Goal: Task Accomplishment & Management: Complete application form

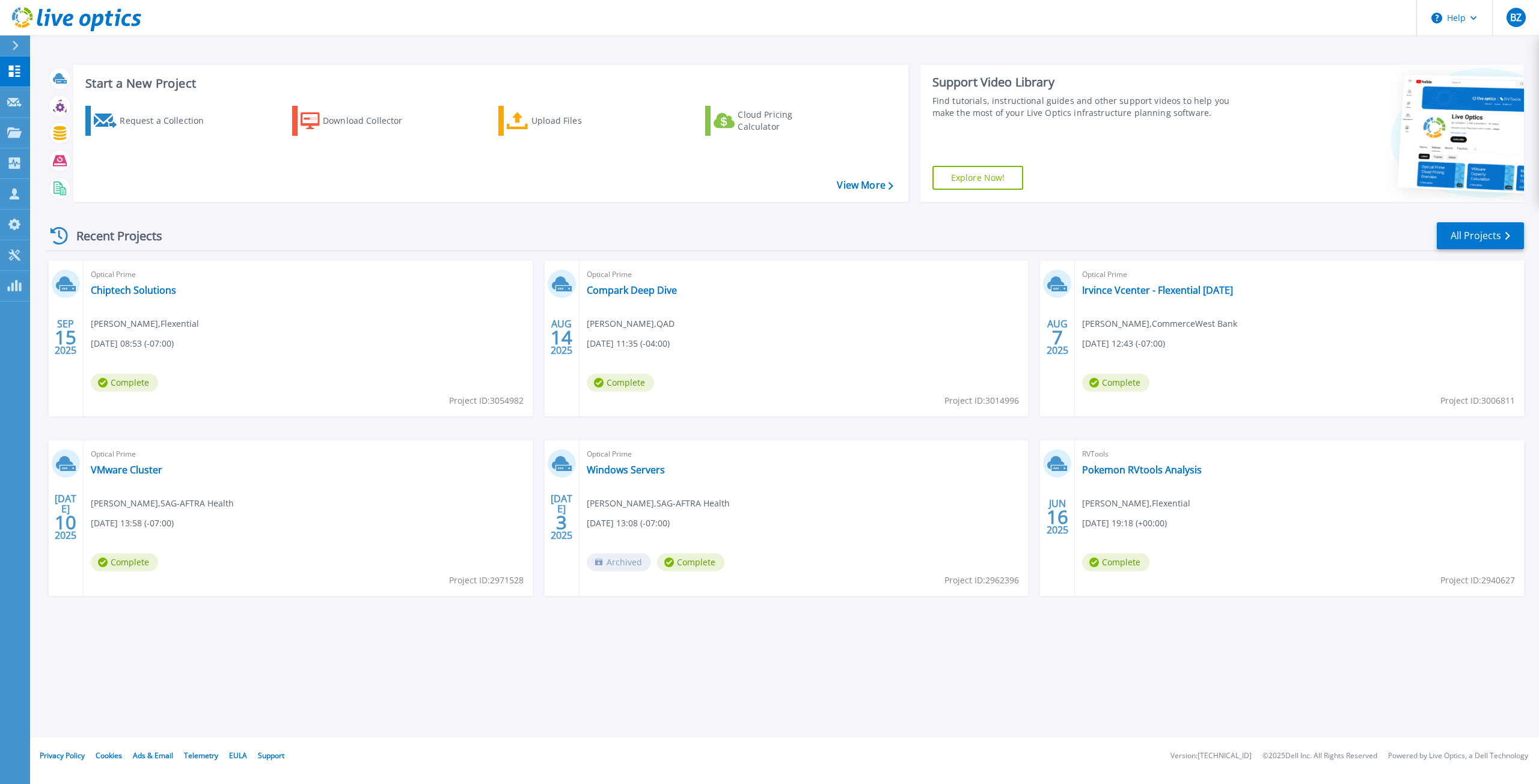
click at [625, 231] on div "Recent Projects All Projects" at bounding box center [784, 236] width 1477 height 30
click at [625, 230] on div "Recent Projects All Projects" at bounding box center [784, 236] width 1477 height 30
click at [844, 687] on div "Start a New Project Request a Collection Download Collector Upload Files Cloud …" at bounding box center [784, 369] width 1509 height 738
click at [687, 49] on div "Start a New Project Request a Collection Download Collector Upload Files Cloud …" at bounding box center [784, 369] width 1509 height 738
click at [681, 56] on div "Start a New Project Request a Collection Download Collector Upload Files Cloud …" at bounding box center [784, 133] width 1477 height 156
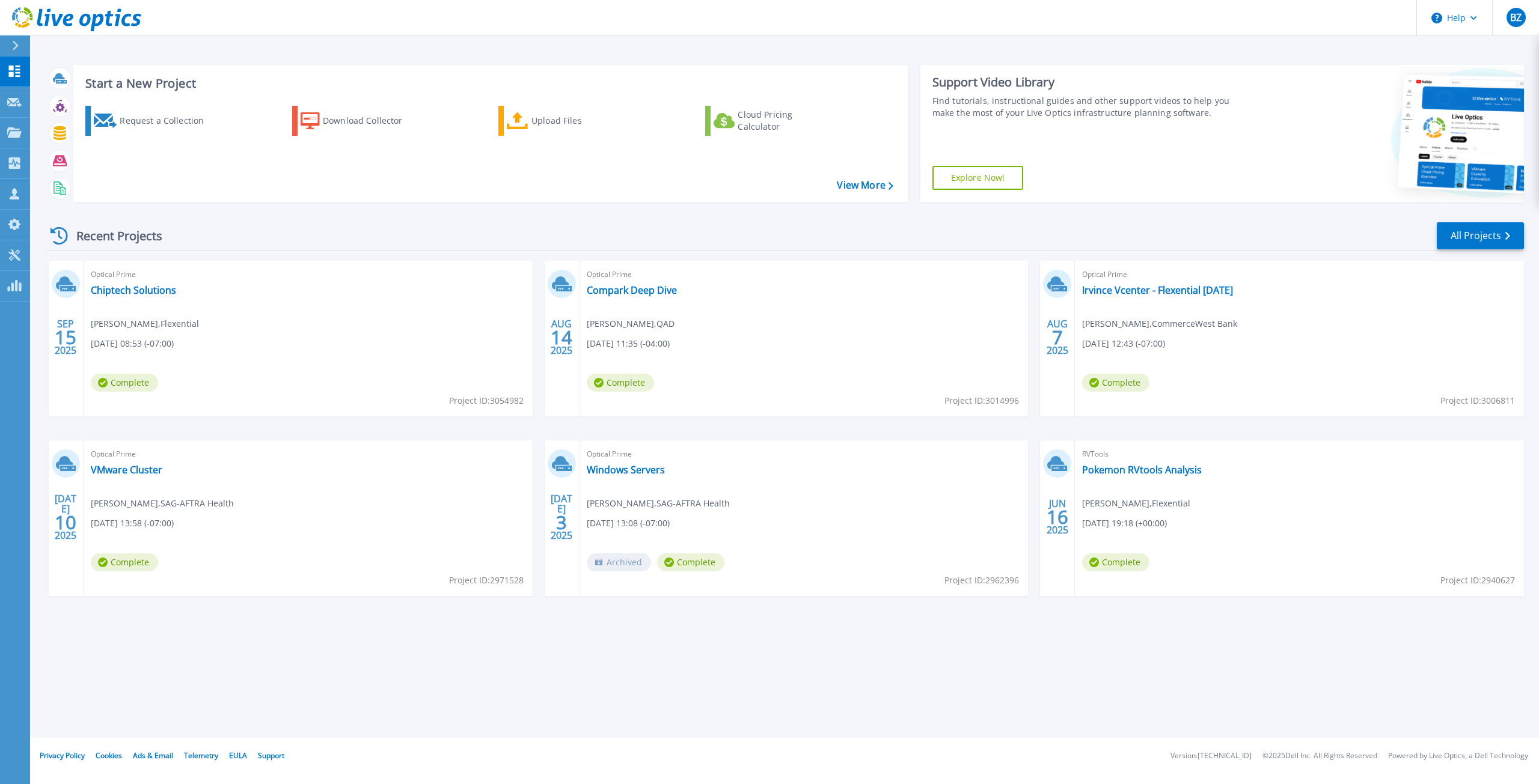
click at [17, 41] on icon at bounding box center [15, 46] width 7 height 10
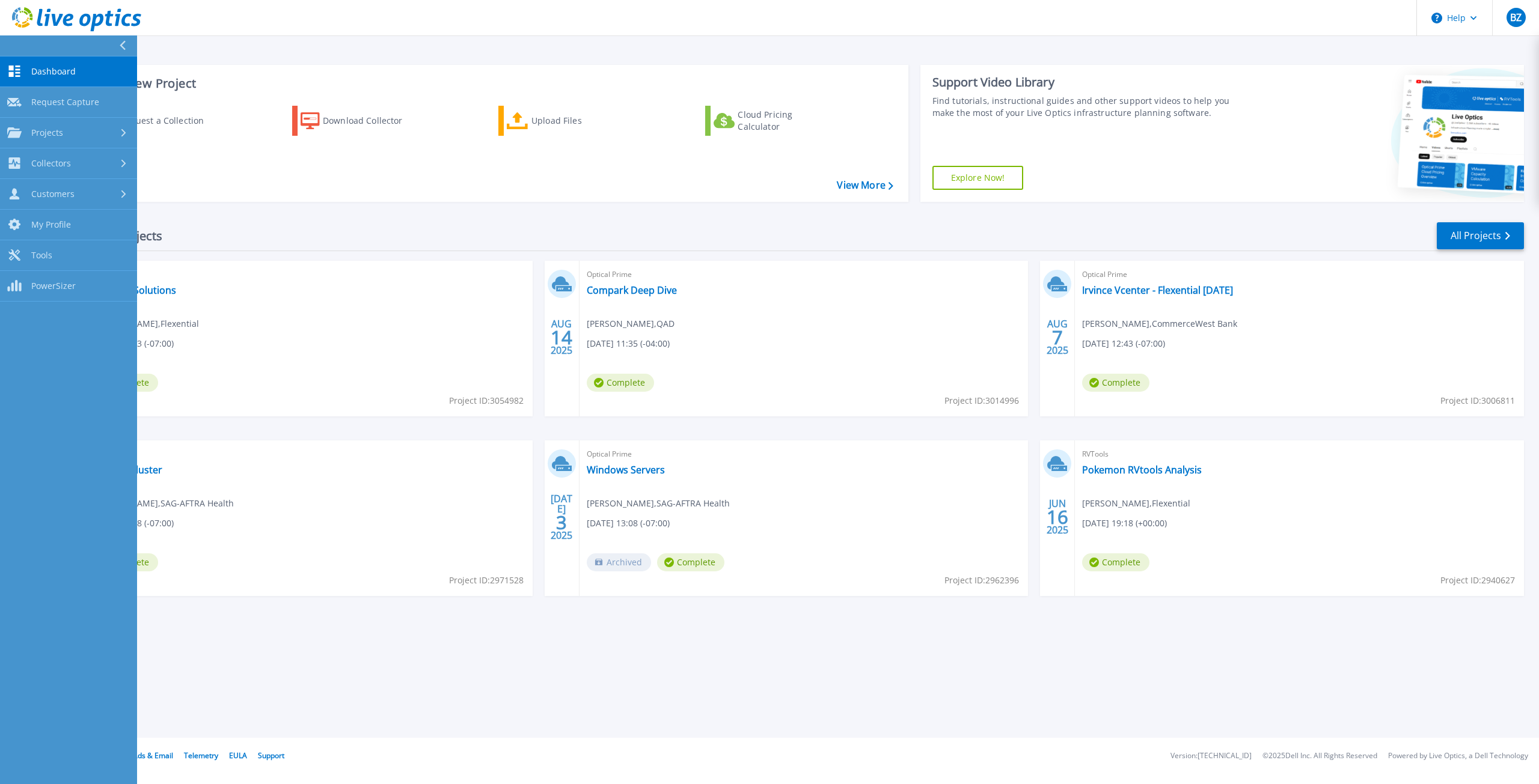
click at [274, 218] on div "Recent Projects All Projects SEP 15 2025 Optical Prime Chiptech Solutions Brian…" at bounding box center [784, 420] width 1477 height 418
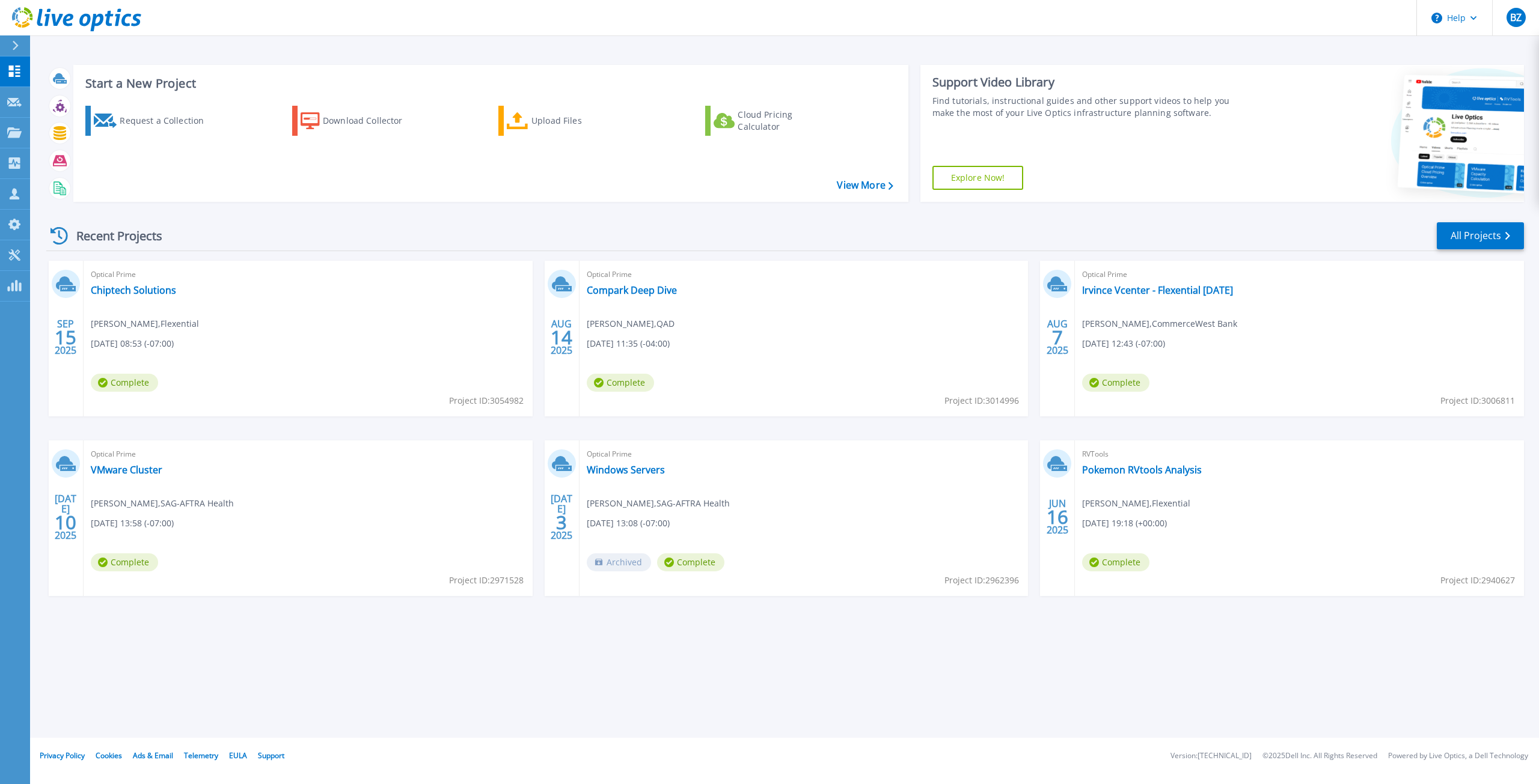
click at [12, 44] on icon at bounding box center [15, 46] width 7 height 10
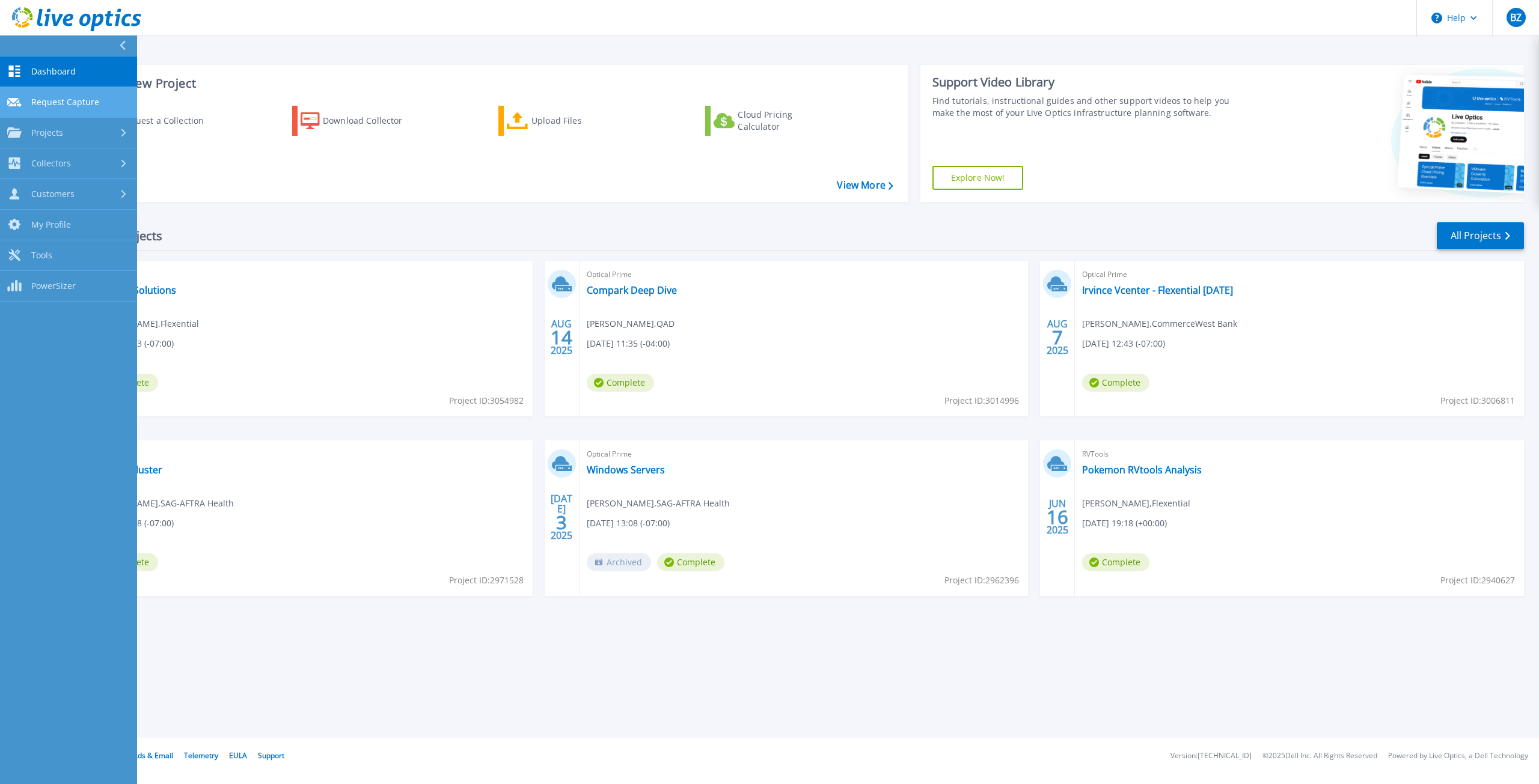
click at [50, 99] on span "Request Capture" at bounding box center [64, 102] width 68 height 11
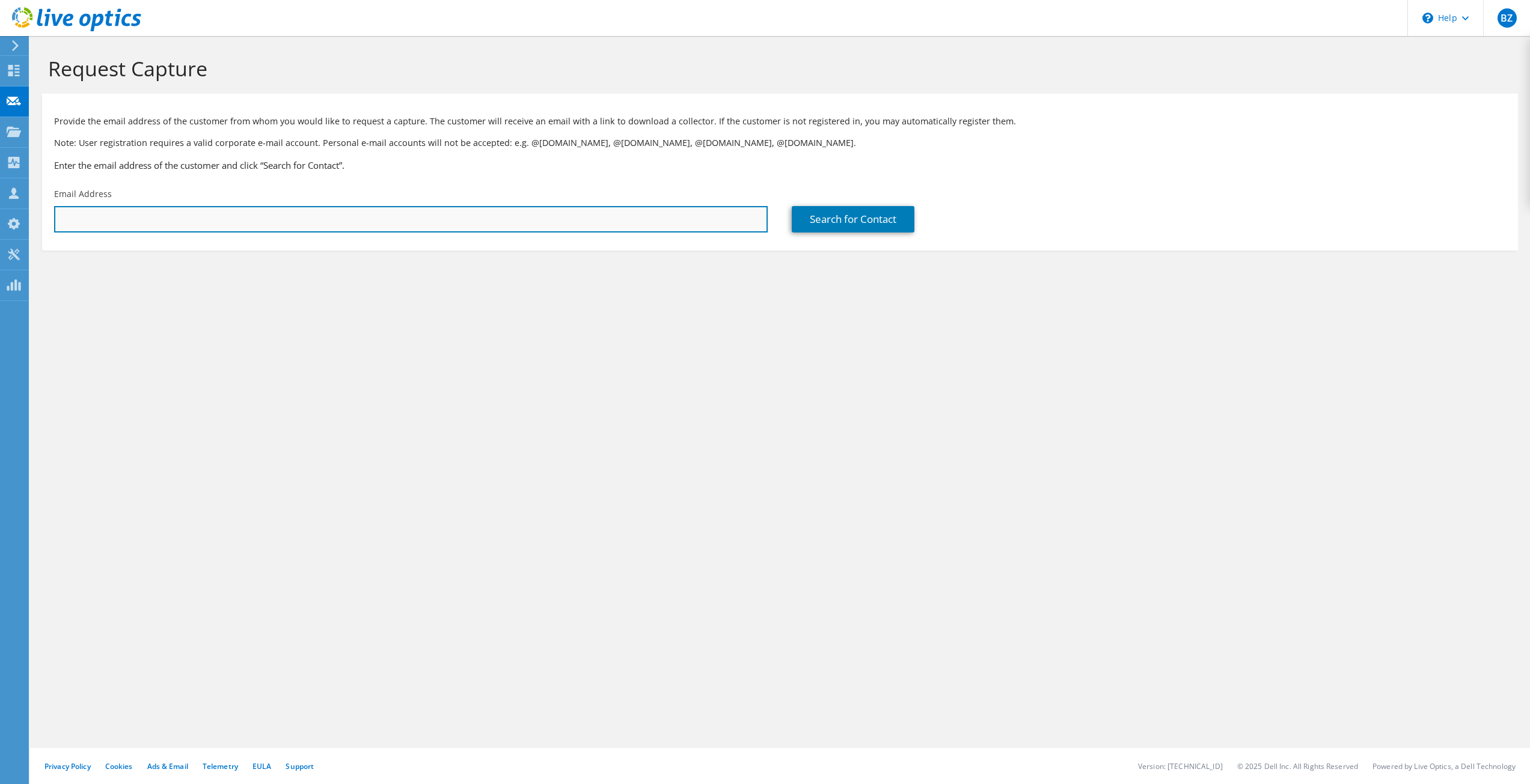
click at [129, 218] on input "text" at bounding box center [411, 220] width 713 height 27
click at [456, 222] on input "text" at bounding box center [411, 220] width 713 height 27
paste input "[PERSON_NAME] <[EMAIL_ADDRESS][DOMAIN_NAME]>"
drag, startPoint x: 165, startPoint y: 220, endPoint x: -22, endPoint y: 213, distance: 187.1
click at [0, 213] on html "BZ Partner Team Member [PERSON_NAME] [PERSON_NAME][EMAIL_ADDRESS][PERSON_NAME][…" at bounding box center [765, 392] width 1530 height 784
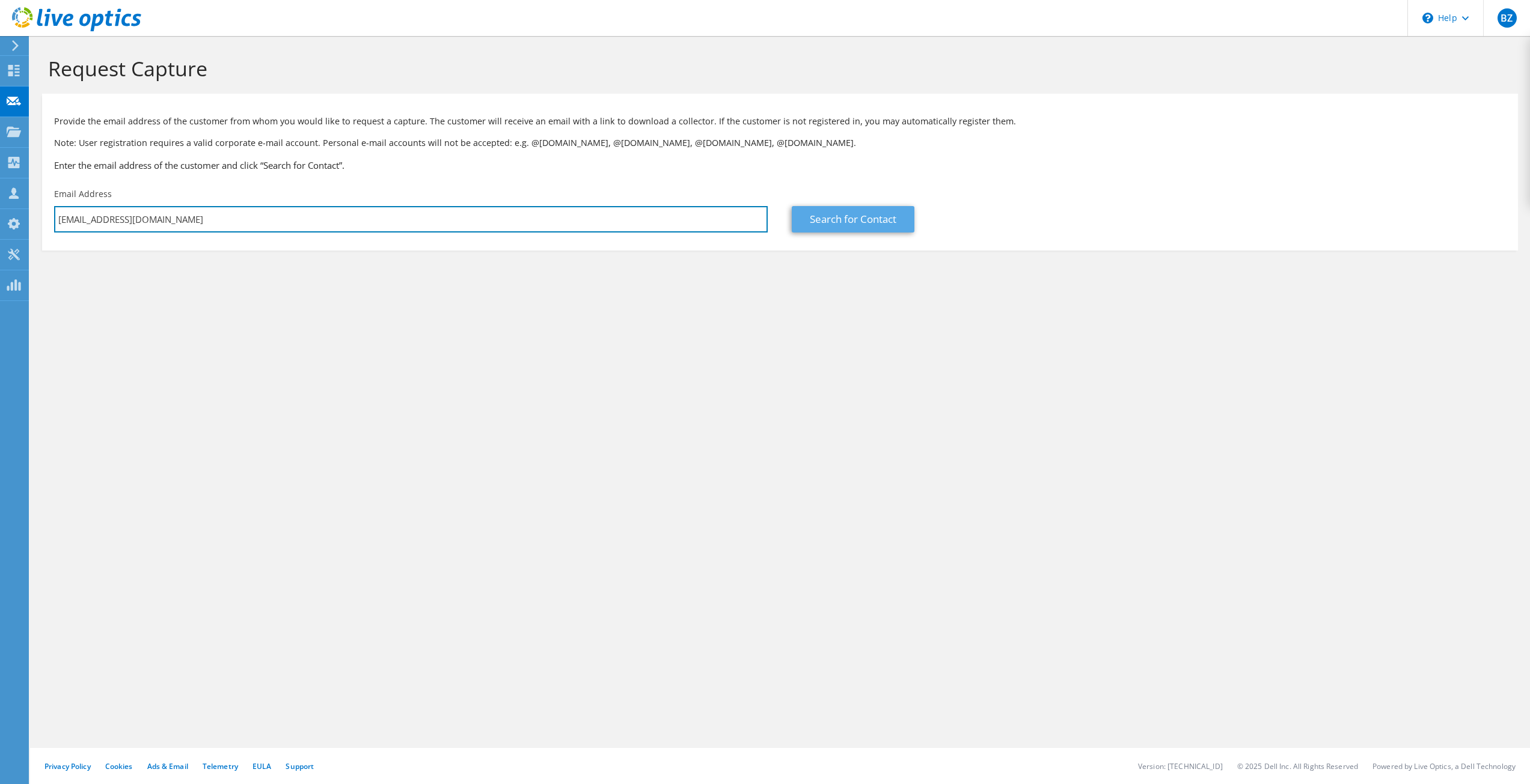
type input "[EMAIL_ADDRESS][DOMAIN_NAME]"
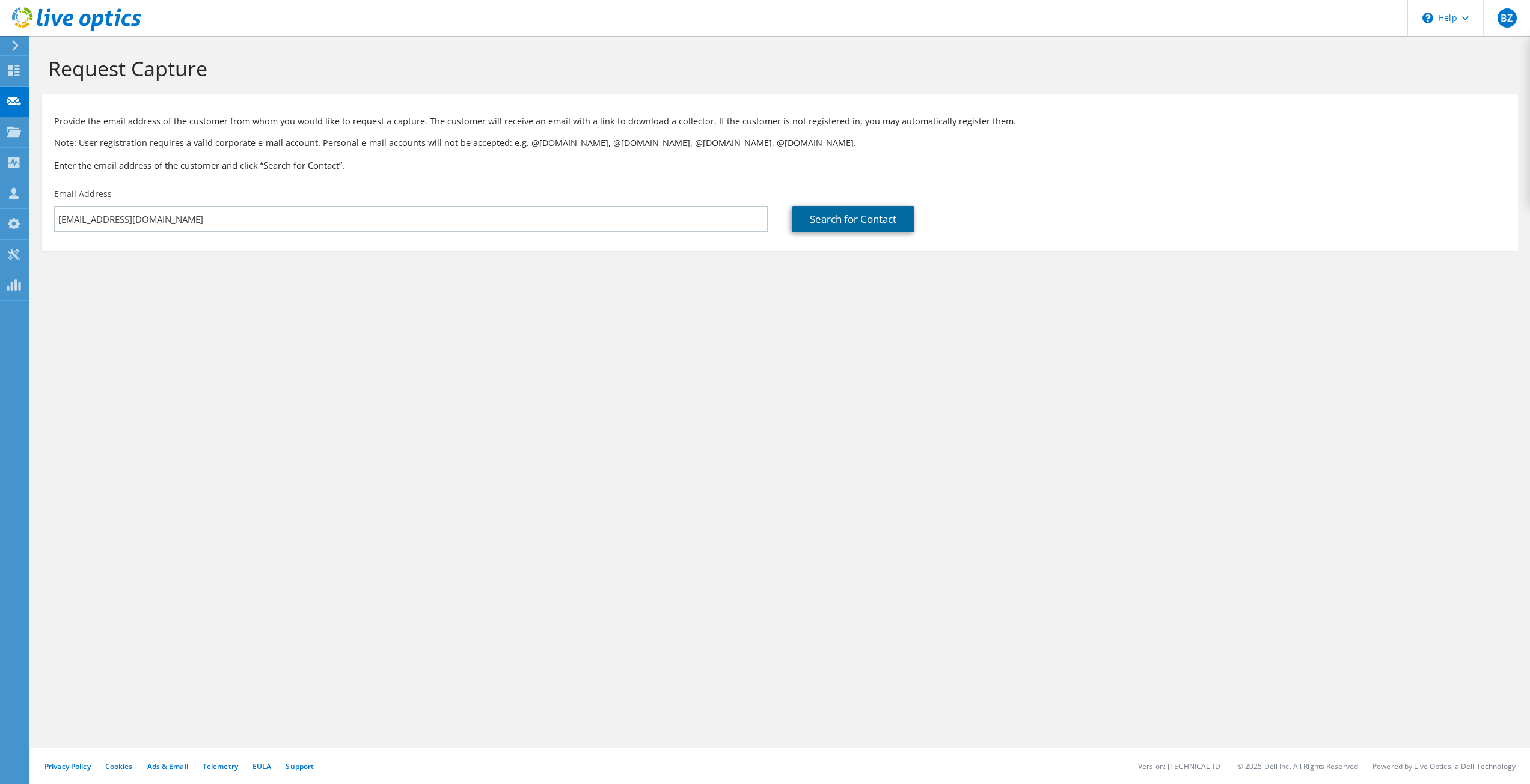
click at [838, 218] on link "Search for Contact" at bounding box center [853, 220] width 123 height 27
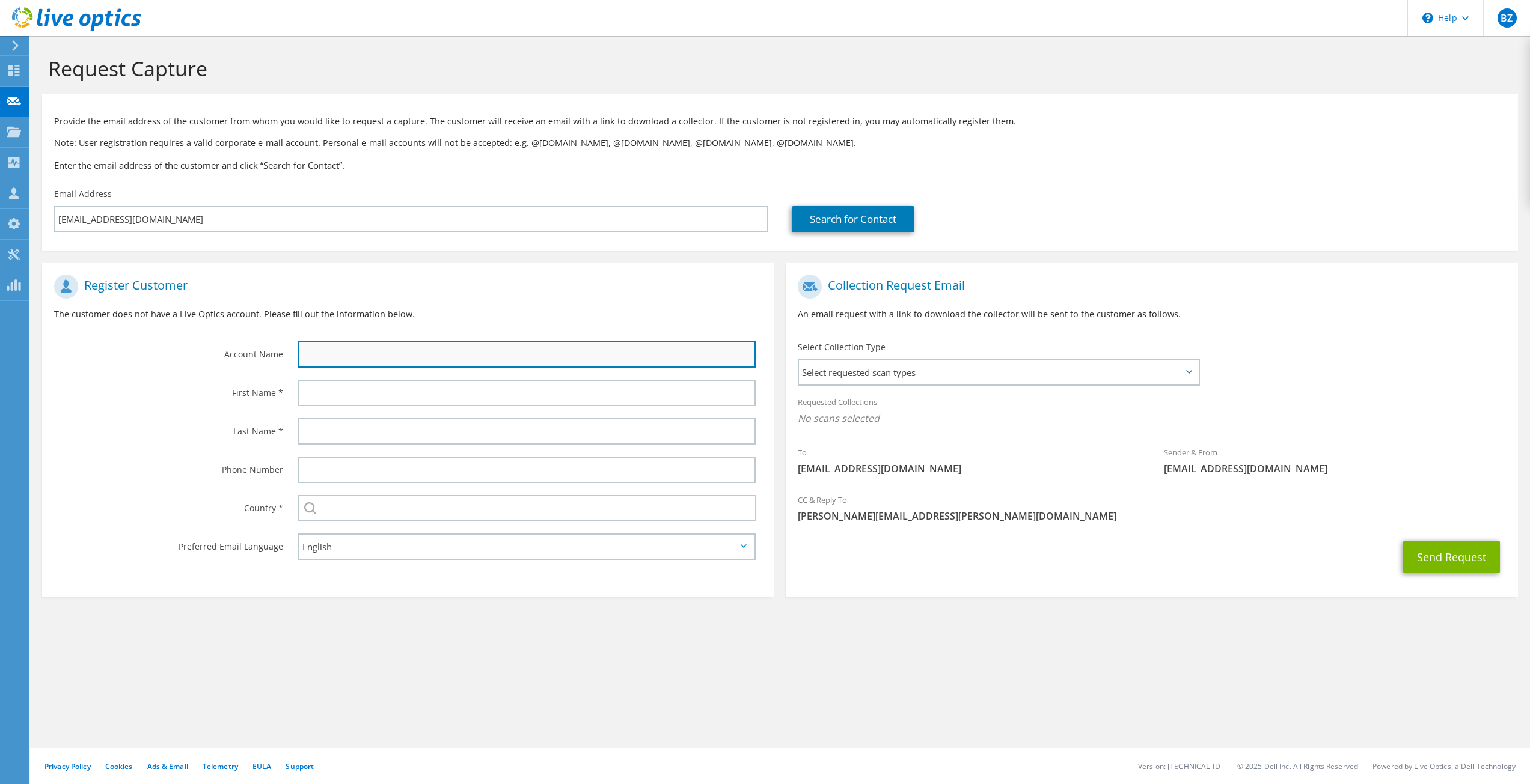
click at [381, 358] on input "text" at bounding box center [527, 355] width 458 height 27
type input "[PERSON_NAME] Ivesments"
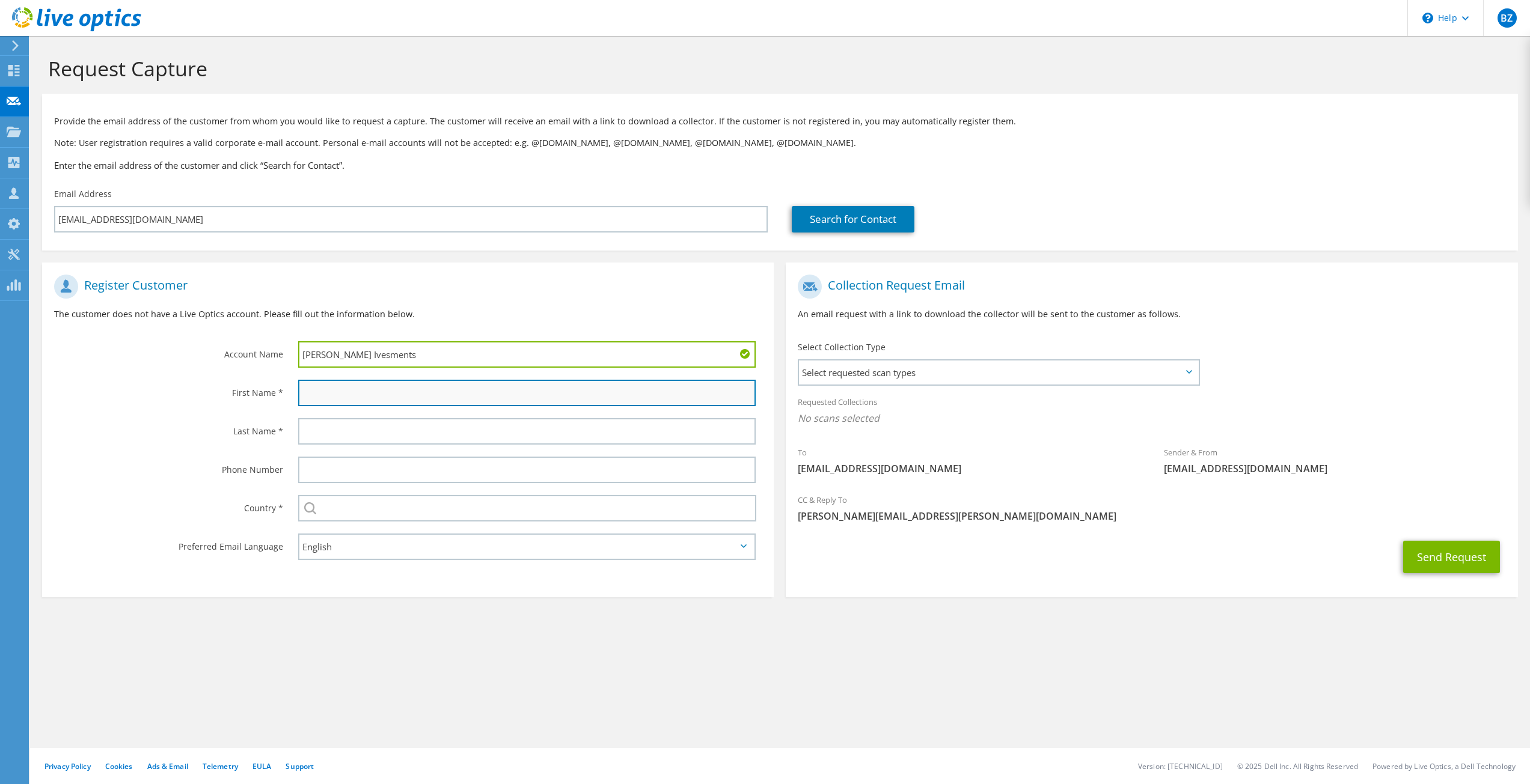
click at [371, 393] on input "text" at bounding box center [527, 393] width 458 height 27
paste input "[PERSON_NAME] <"
type input "[PERSON_NAME] <"
click at [233, 408] on div "First Name *" at bounding box center [164, 392] width 244 height 38
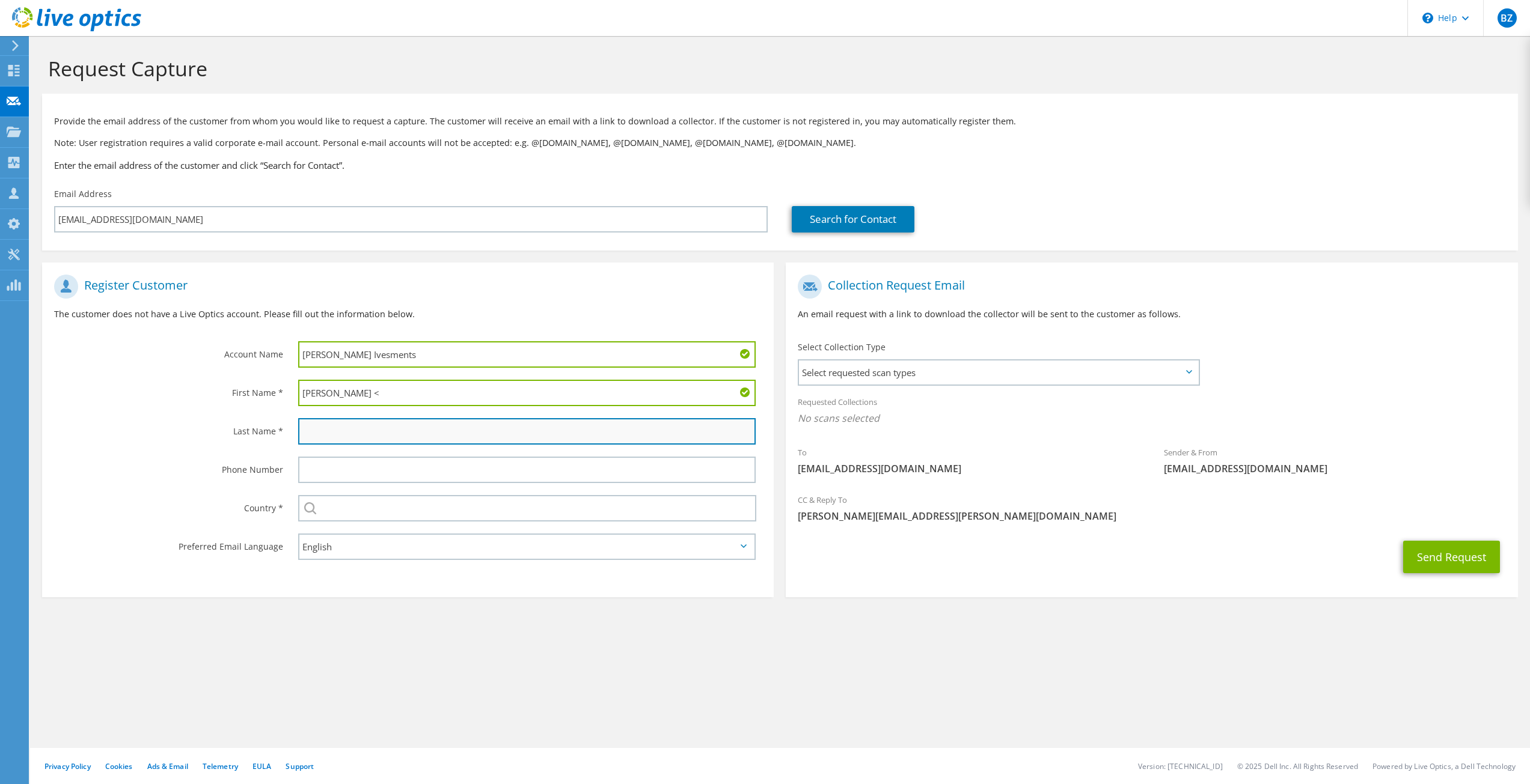
click at [318, 433] on input "text" at bounding box center [527, 432] width 458 height 27
paste input "[PERSON_NAME] <"
type input "[PERSON_NAME] <"
drag, startPoint x: 404, startPoint y: 392, endPoint x: 443, endPoint y: 392, distance: 39.0
click at [443, 392] on input "[PERSON_NAME] <" at bounding box center [527, 393] width 458 height 27
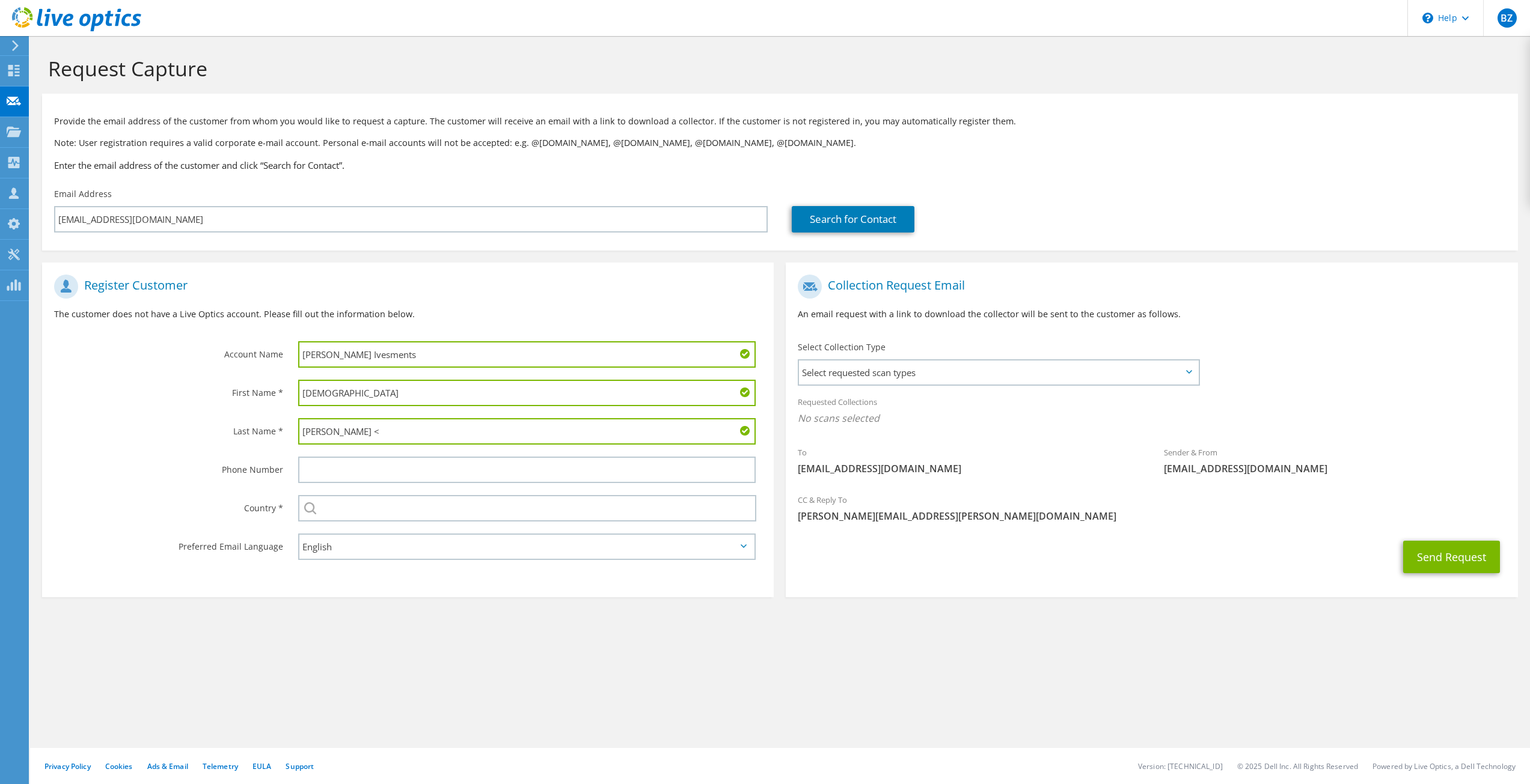
type input "[DEMOGRAPHIC_DATA]"
drag, startPoint x: 403, startPoint y: 431, endPoint x: 505, endPoint y: 434, distance: 102.0
click at [491, 433] on input "[PERSON_NAME] <" at bounding box center [527, 432] width 458 height 27
drag, startPoint x: 329, startPoint y: 432, endPoint x: 255, endPoint y: 431, distance: 74.0
click at [256, 431] on div "Last Name * [PERSON_NAME]" at bounding box center [408, 432] width 732 height 38
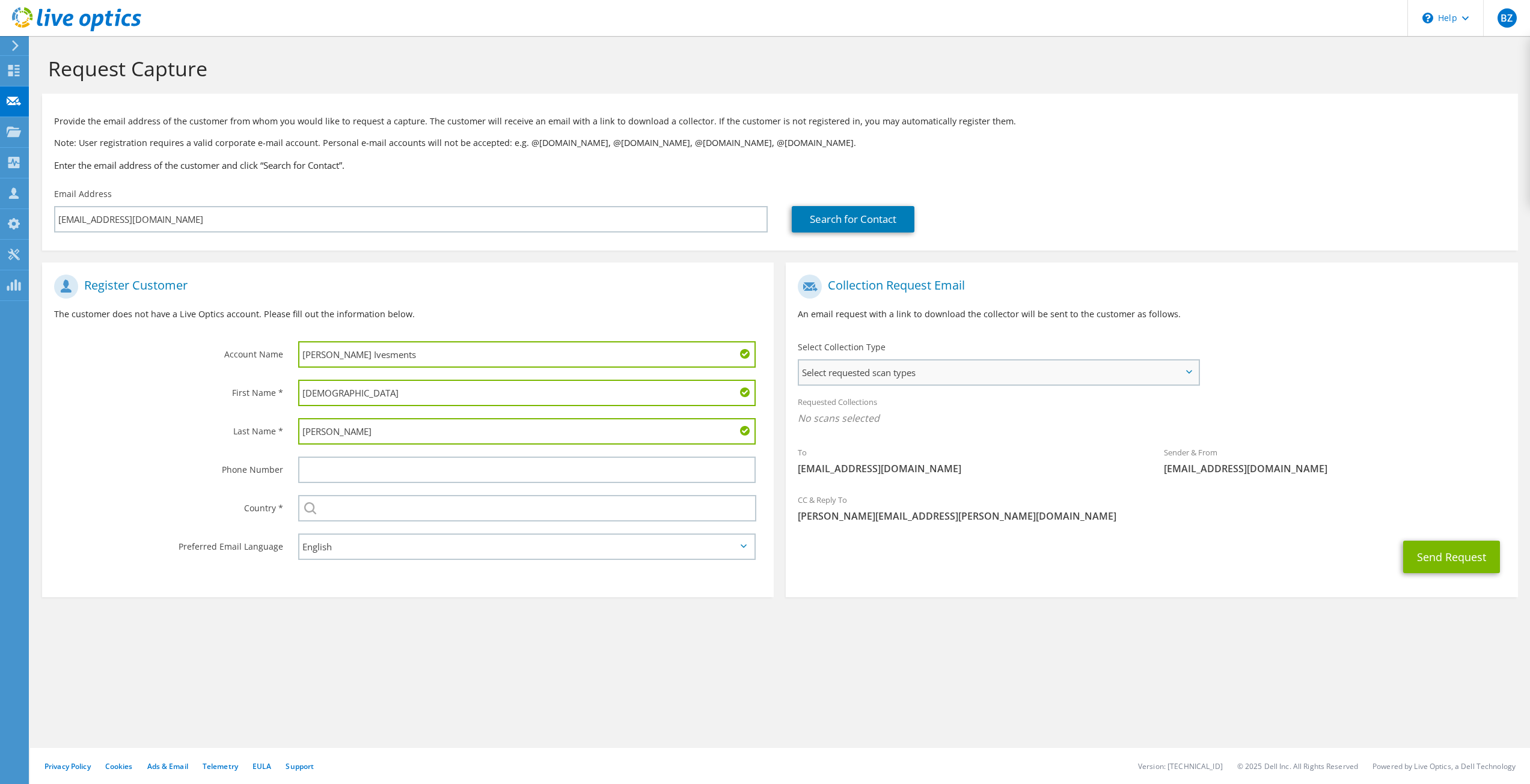
type input "[PERSON_NAME]"
click at [930, 366] on span "Select requested scan types" at bounding box center [998, 372] width 398 height 24
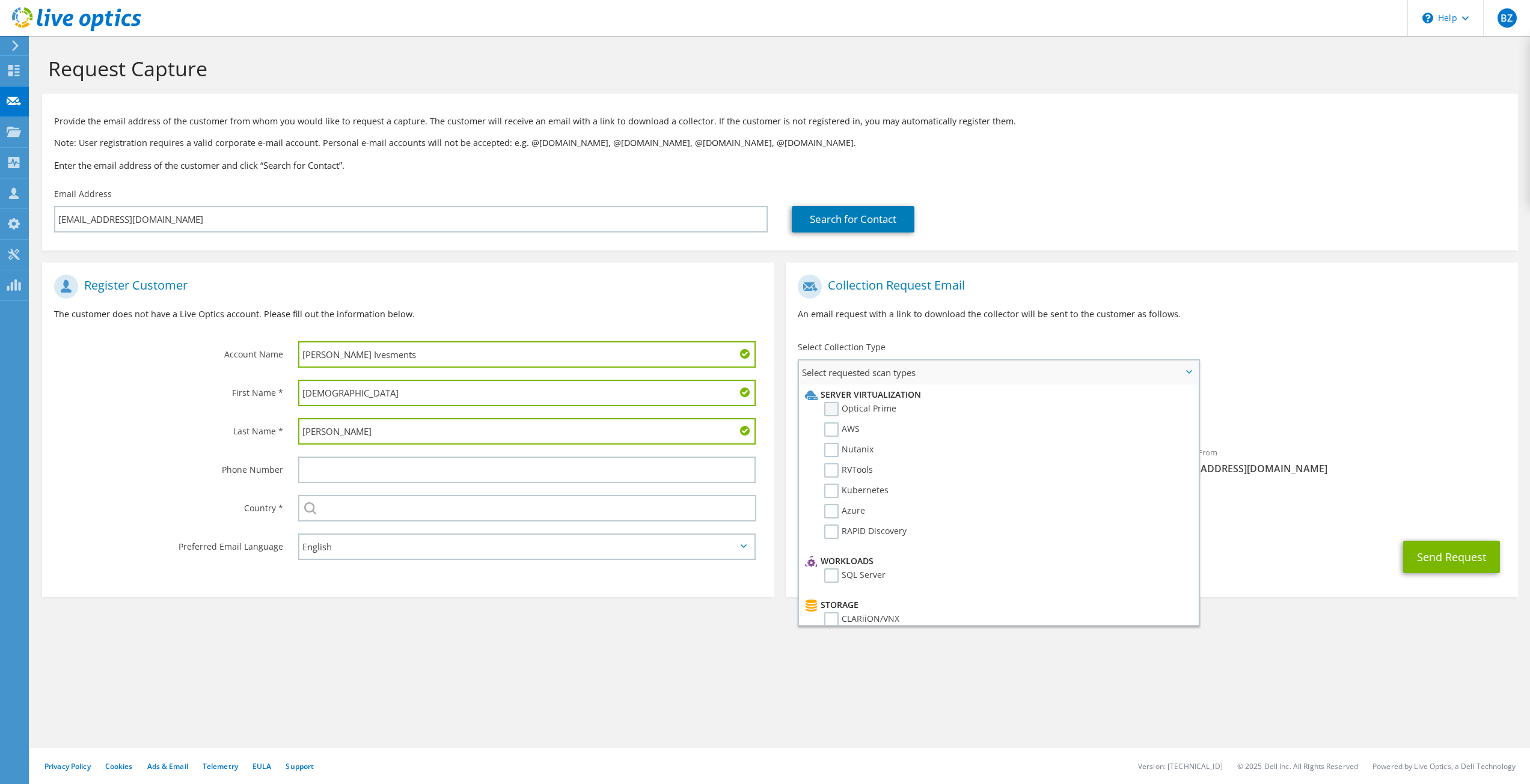
click at [832, 411] on label "Optical Prime" at bounding box center [860, 409] width 72 height 14
click at [0, 0] on input "Optical Prime" at bounding box center [0, 0] width 0 height 0
click at [836, 456] on label "SQL Server" at bounding box center [854, 455] width 61 height 14
click at [0, 0] on input "SQL Server" at bounding box center [0, 0] width 0 height 0
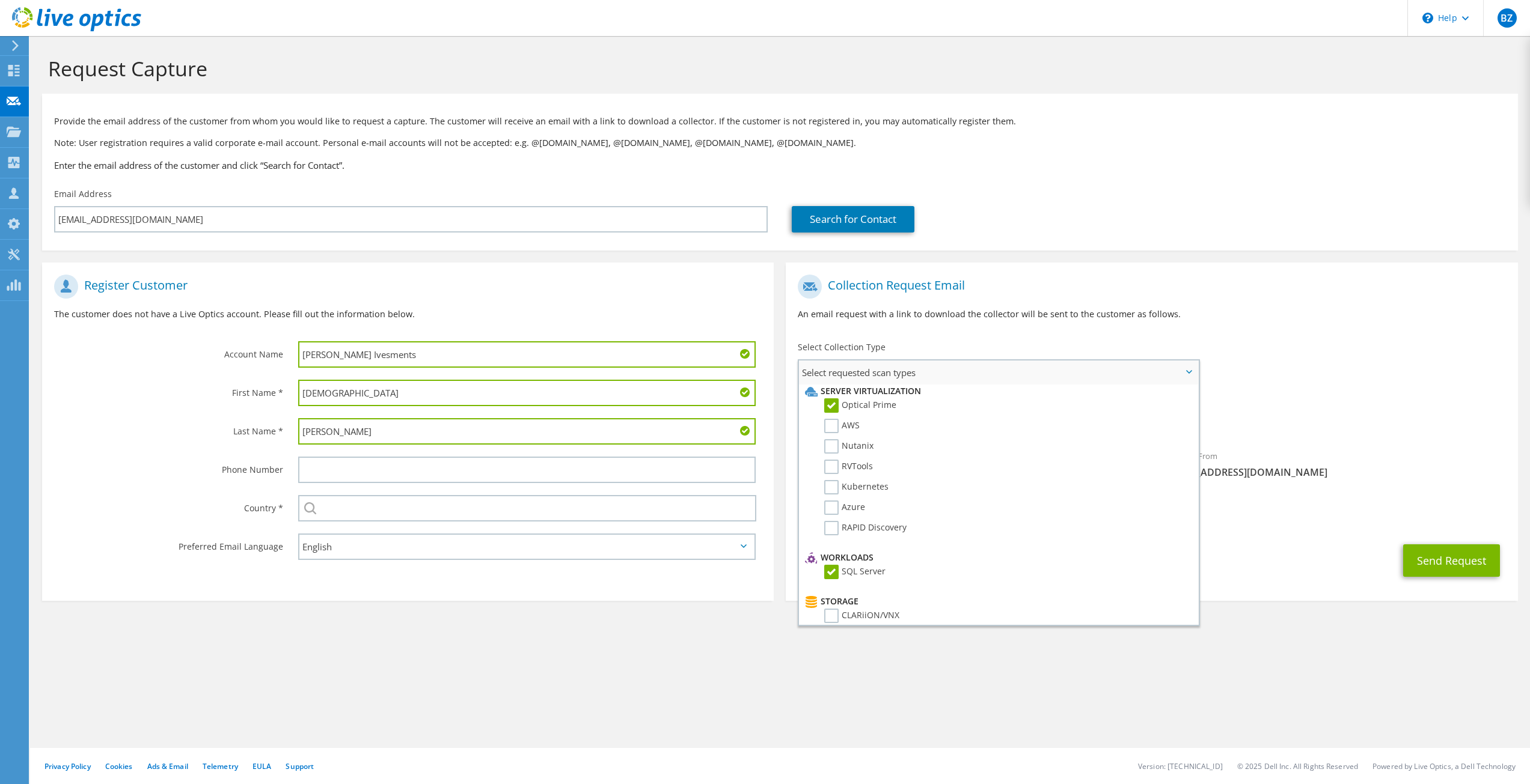
scroll to position [0, 0]
click at [469, 707] on div "Request Capture Provide the email address of the customer from whom you would l…" at bounding box center [780, 410] width 1500 height 748
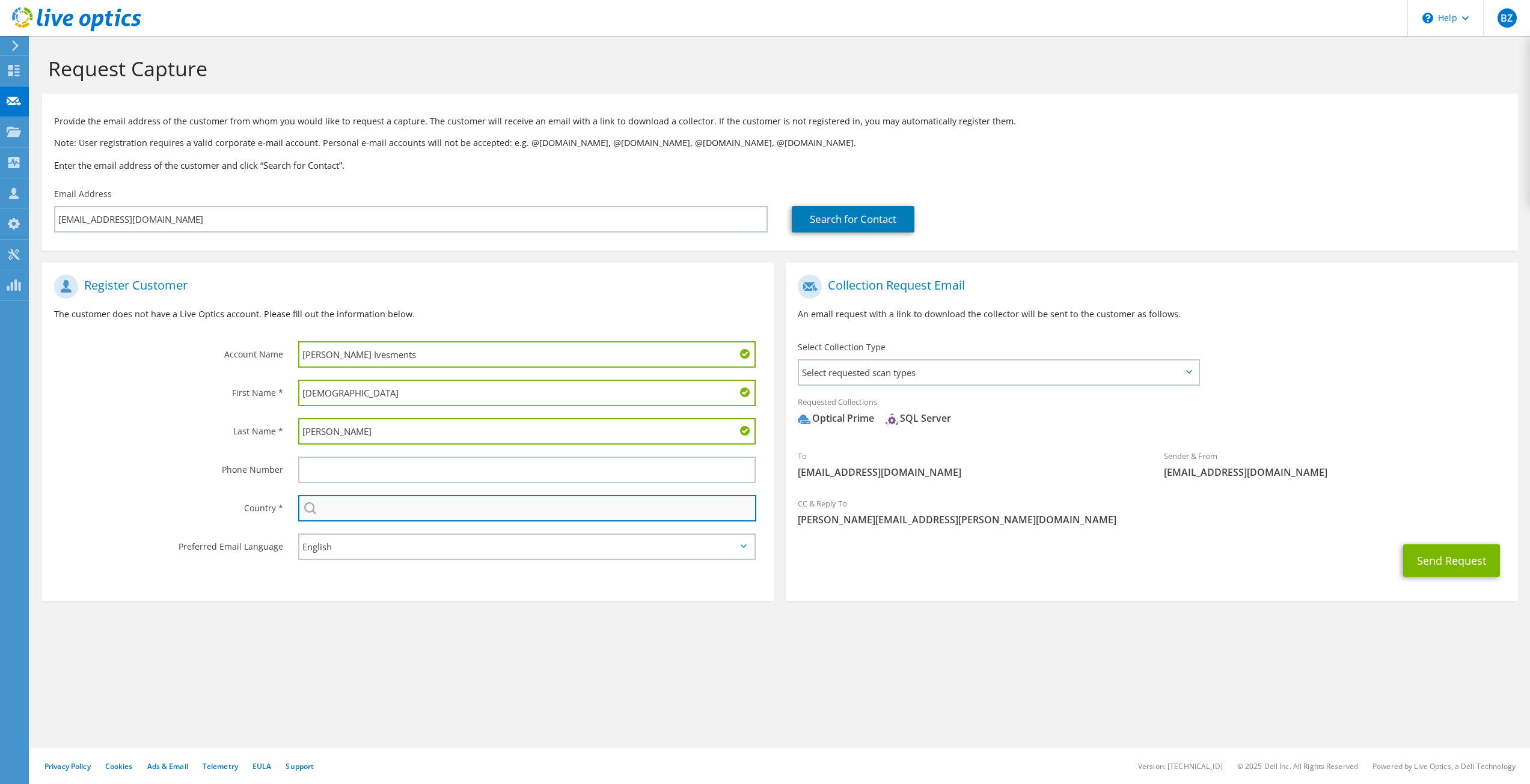
click at [441, 515] on input "text" at bounding box center [527, 508] width 458 height 27
type input "[GEOGRAPHIC_DATA]"
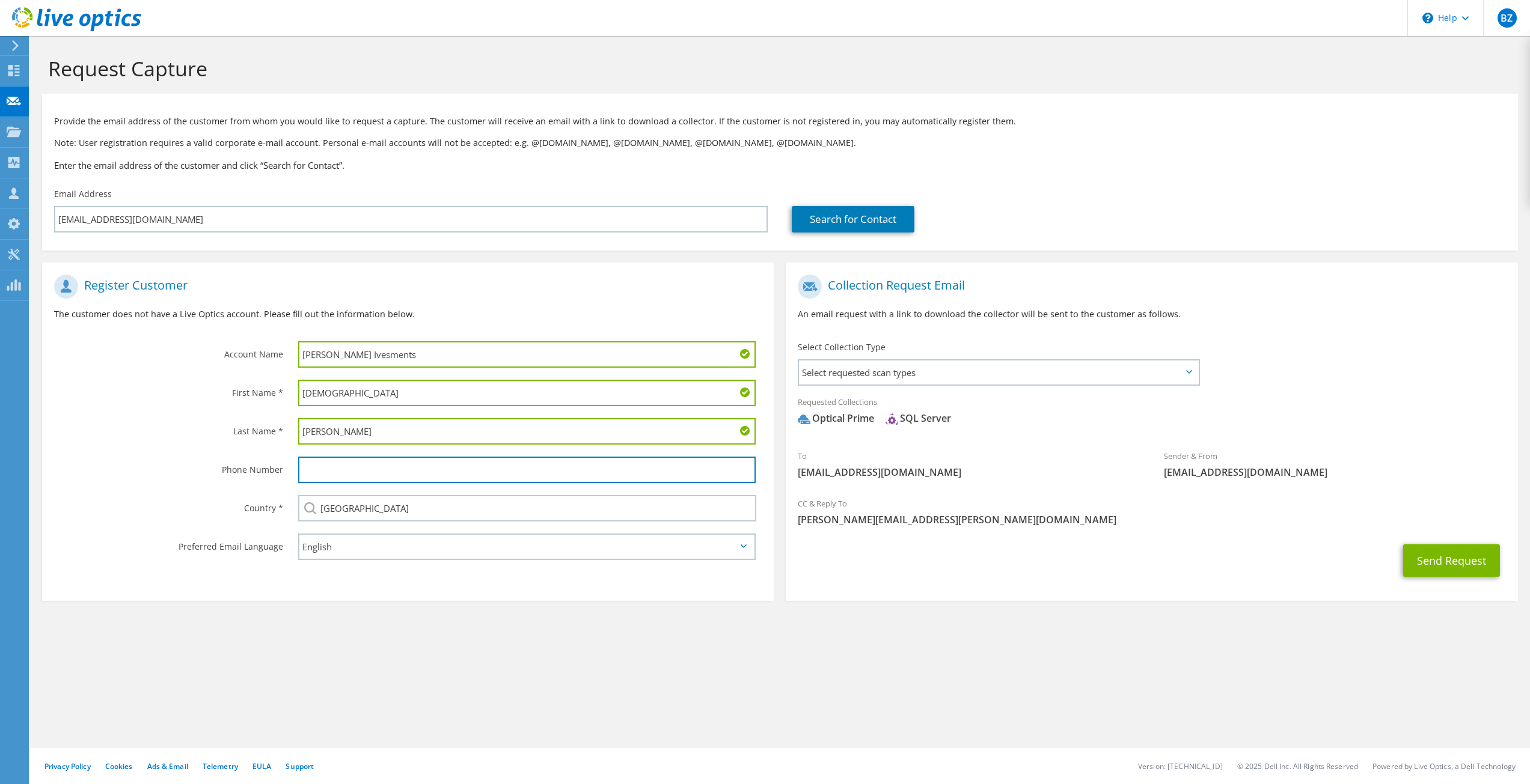
type input "5038639869"
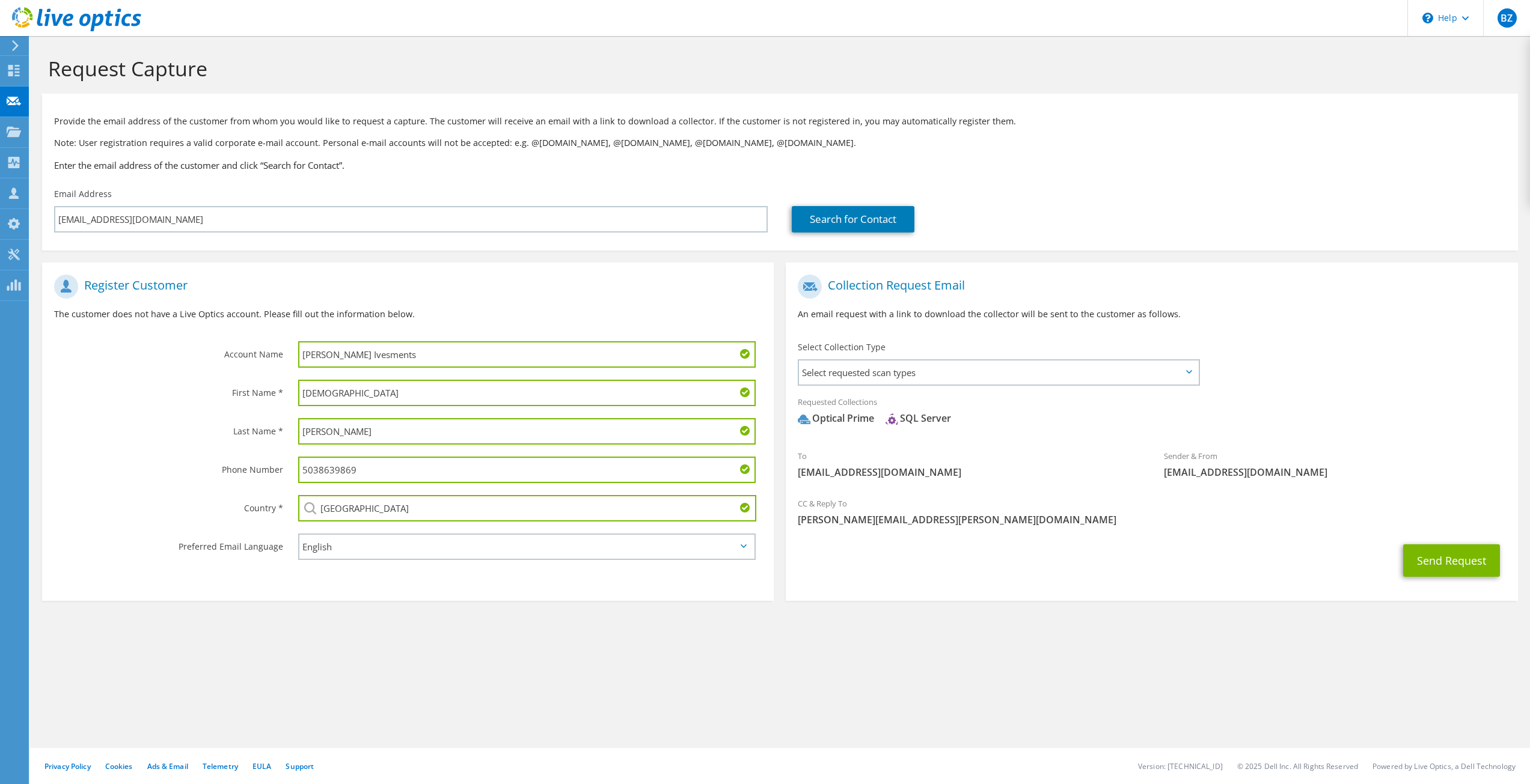
drag, startPoint x: 370, startPoint y: 464, endPoint x: 271, endPoint y: 468, distance: 99.1
click at [271, 468] on div "Phone Number 5038639869" at bounding box center [408, 470] width 732 height 38
paste input "503.726.2461"
type input "5037262461"
click at [660, 622] on section "Request Capture Provide the email address of the customer from whom you would l…" at bounding box center [780, 348] width 1500 height 625
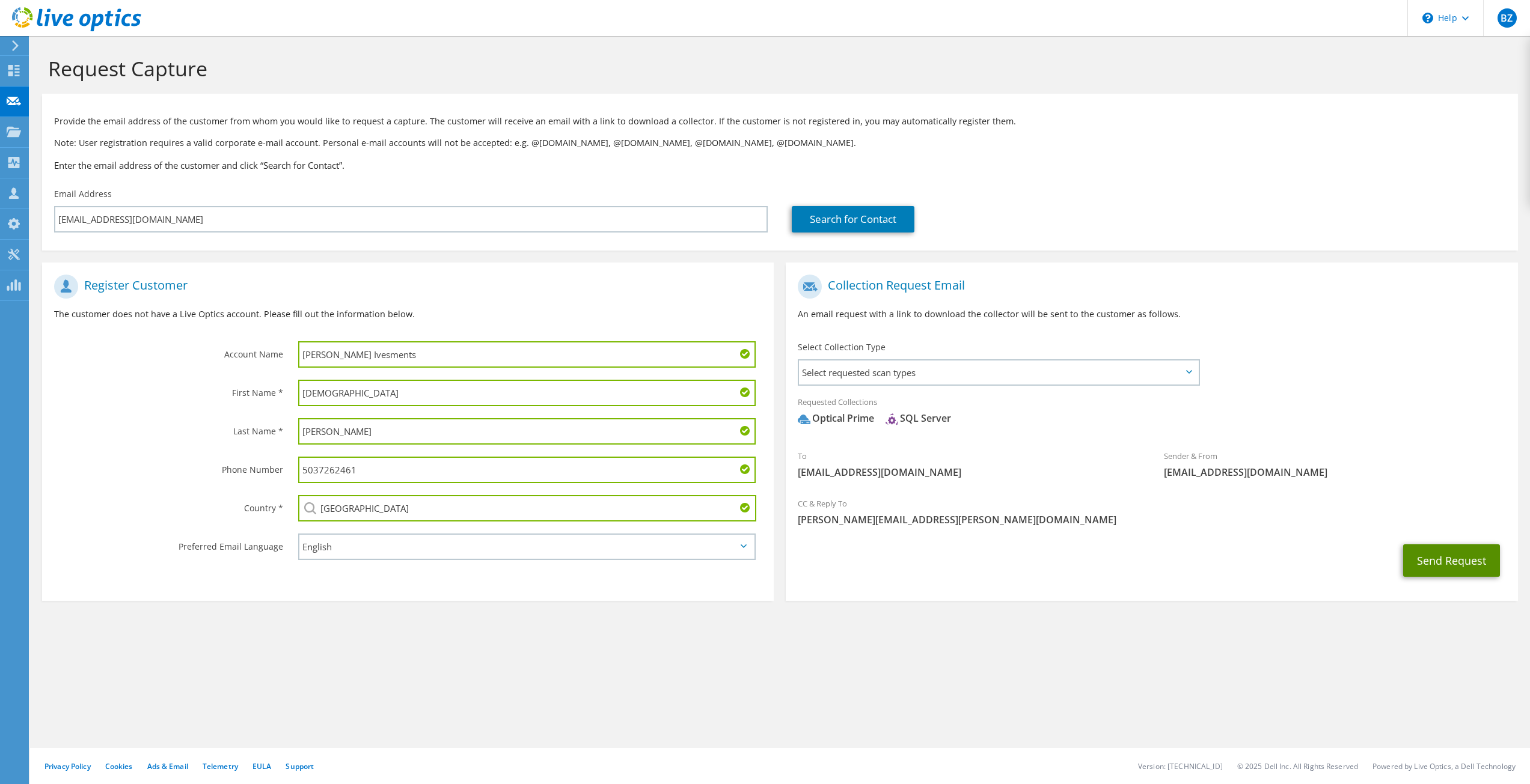
click at [1448, 561] on button "Send Request" at bounding box center [1451, 560] width 97 height 33
